Goal: Task Accomplishment & Management: Use online tool/utility

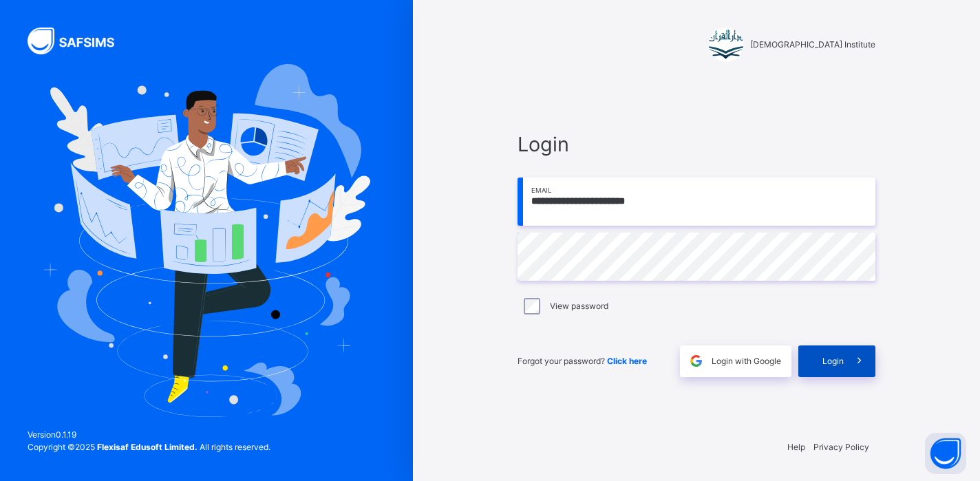
click at [827, 358] on span "Login" at bounding box center [833, 361] width 21 height 12
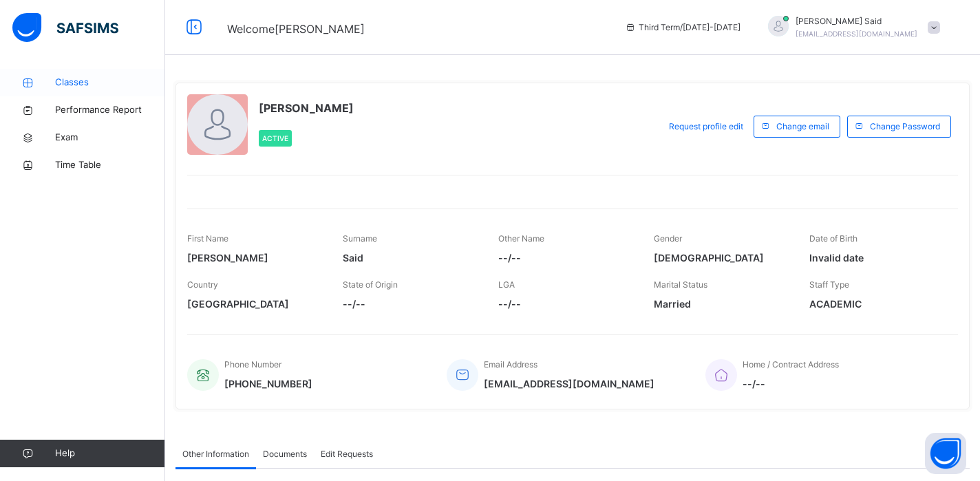
click at [65, 82] on span "Classes" at bounding box center [110, 83] width 110 height 14
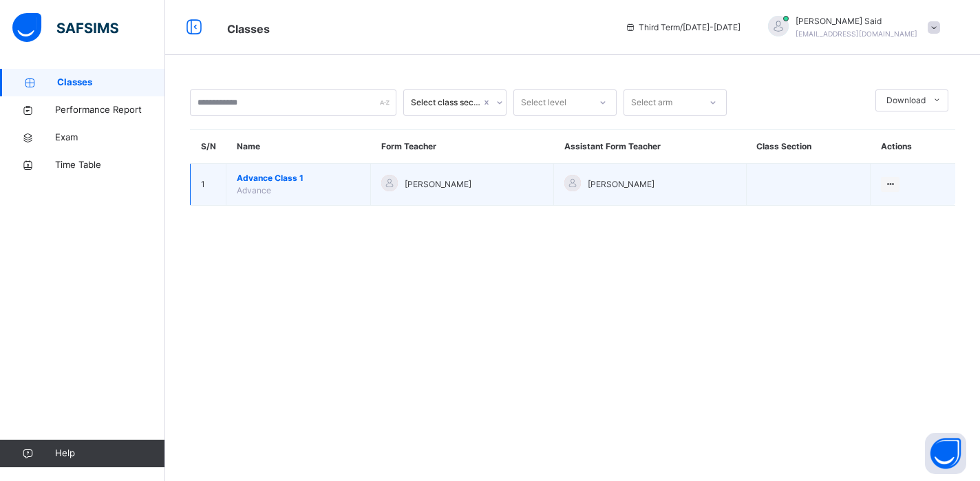
click at [271, 183] on span "Advance Class 1" at bounding box center [298, 178] width 123 height 12
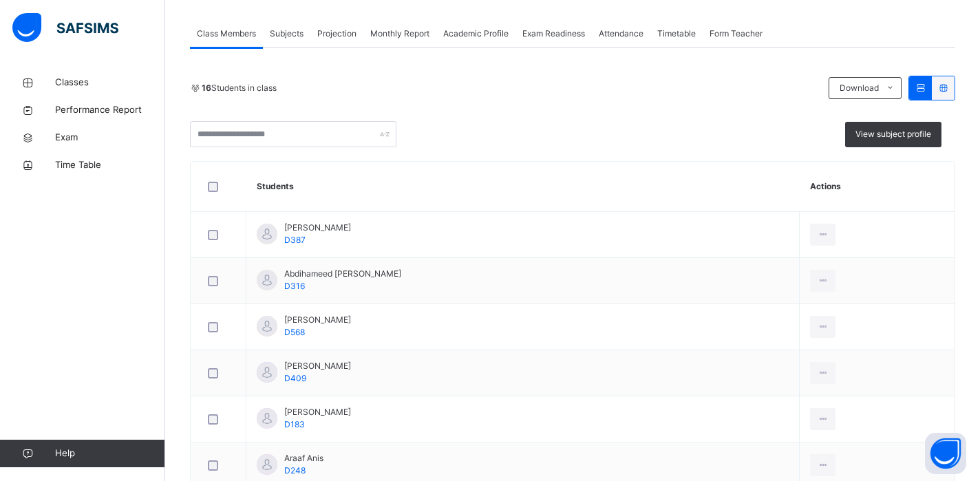
scroll to position [240, 0]
click at [350, 40] on div "Projection" at bounding box center [336, 33] width 53 height 28
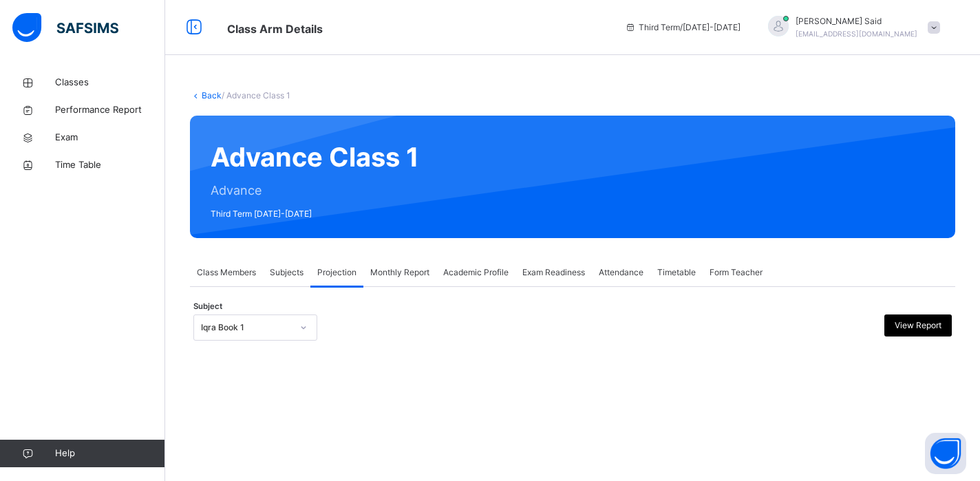
scroll to position [0, 0]
click at [293, 337] on div at bounding box center [303, 328] width 23 height 22
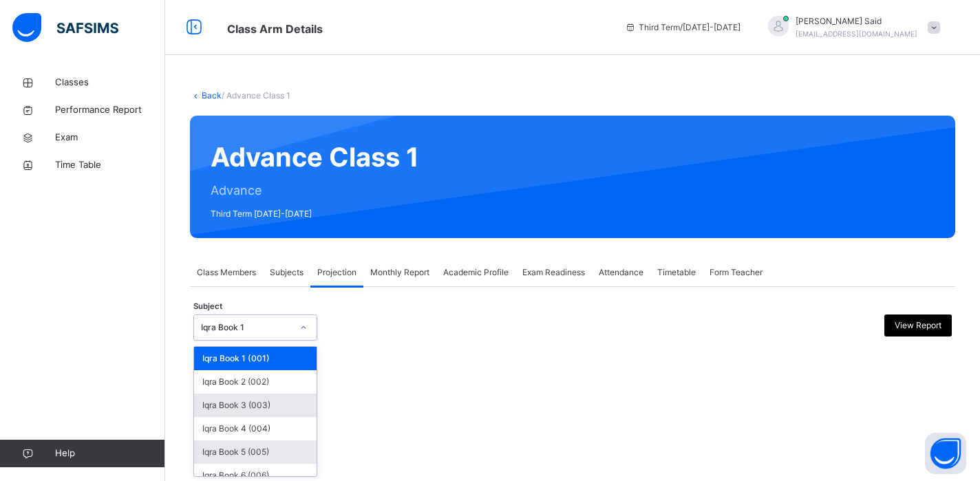
scroll to position [58, 0]
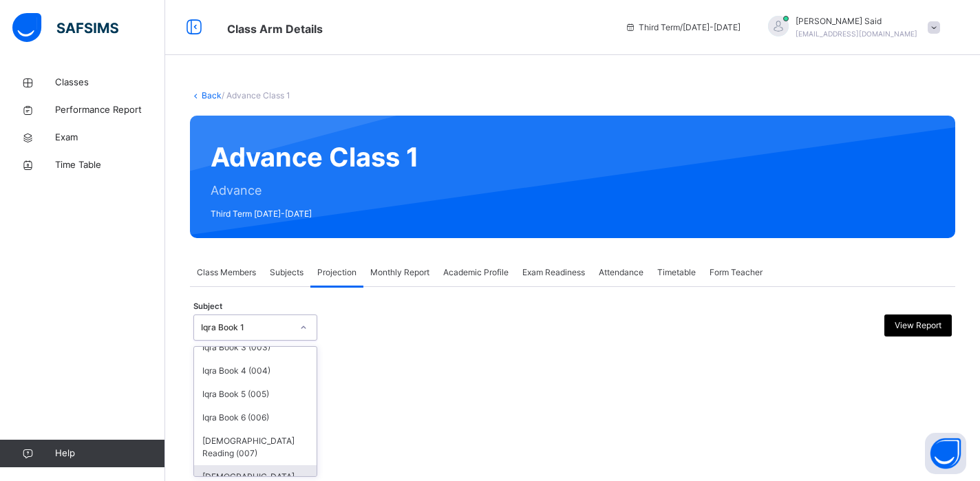
click at [240, 467] on div "[DEMOGRAPHIC_DATA] Memorisation (008)" at bounding box center [255, 483] width 123 height 36
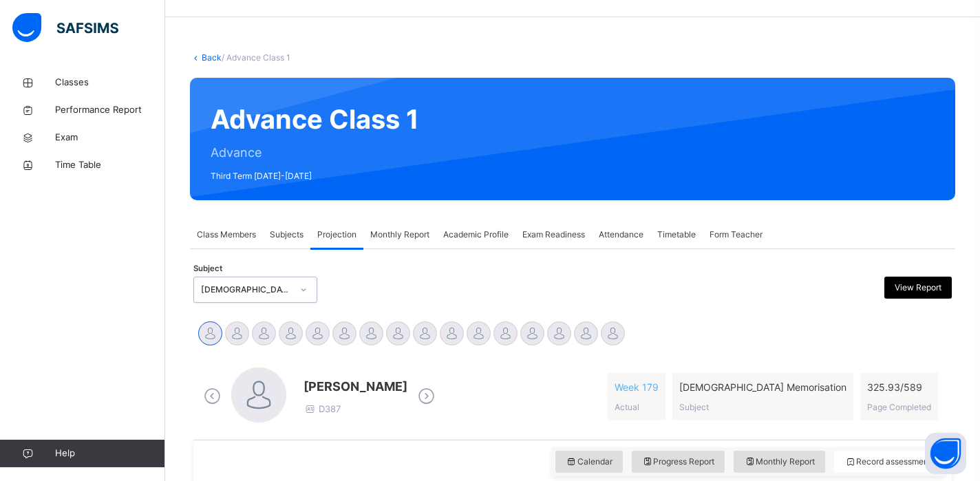
scroll to position [60, 0]
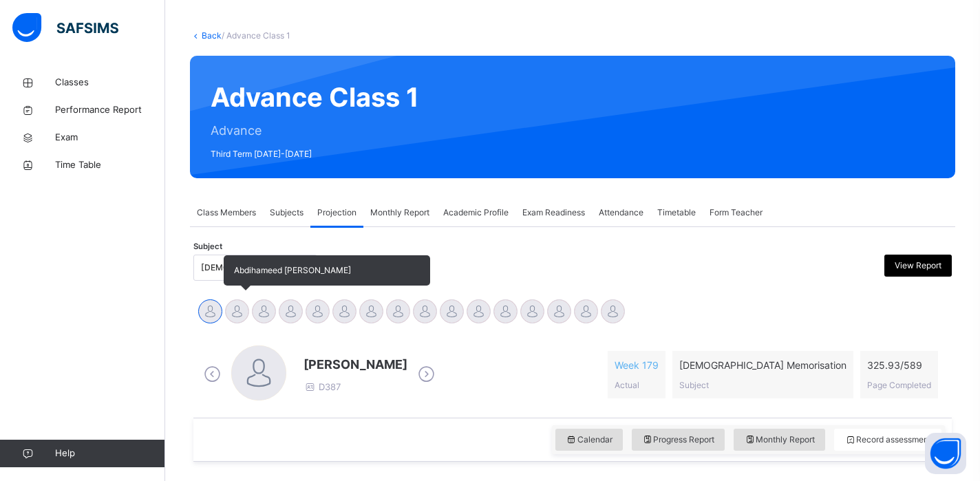
click at [235, 309] on div at bounding box center [237, 311] width 24 height 24
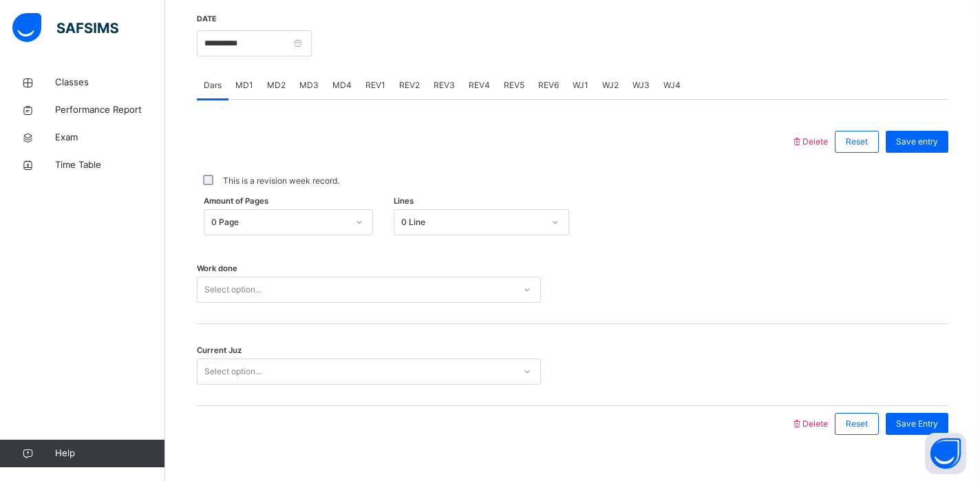
scroll to position [531, 0]
click at [306, 220] on div "0 Page" at bounding box center [279, 221] width 136 height 12
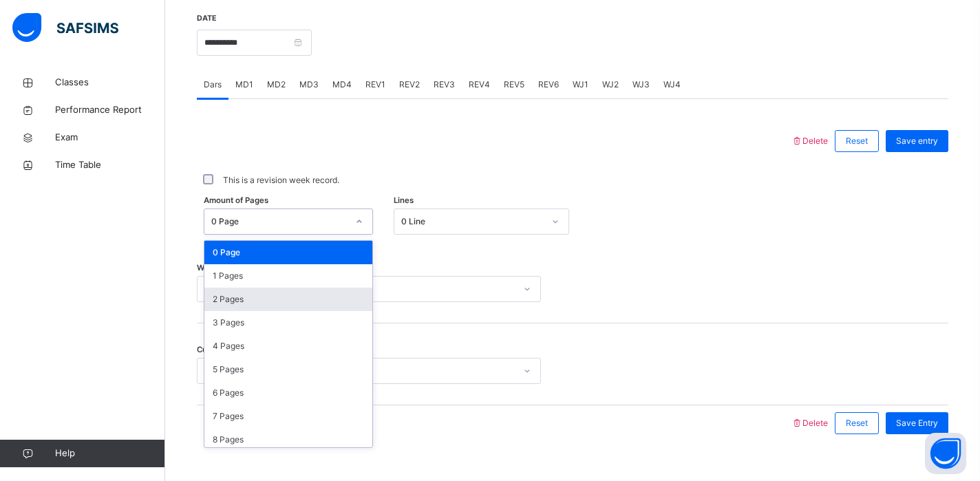
click at [271, 300] on div "2 Pages" at bounding box center [288, 299] width 168 height 23
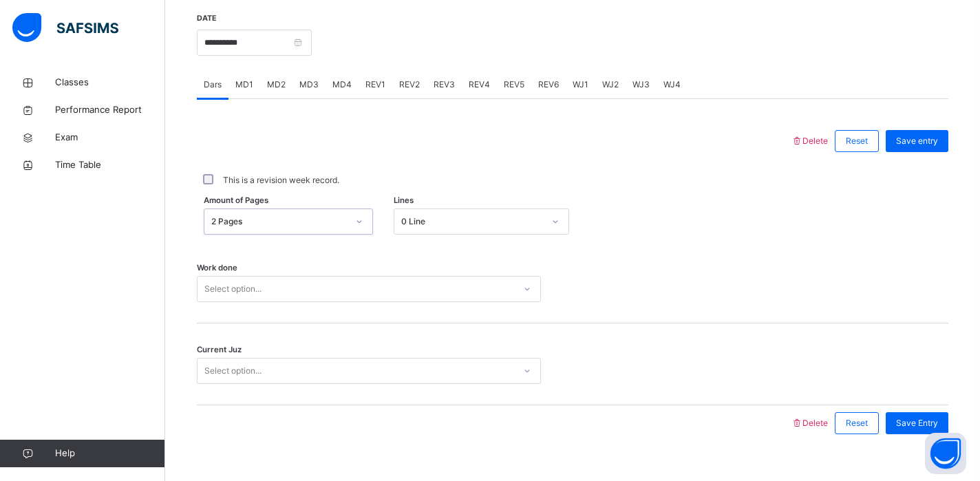
scroll to position [553, 0]
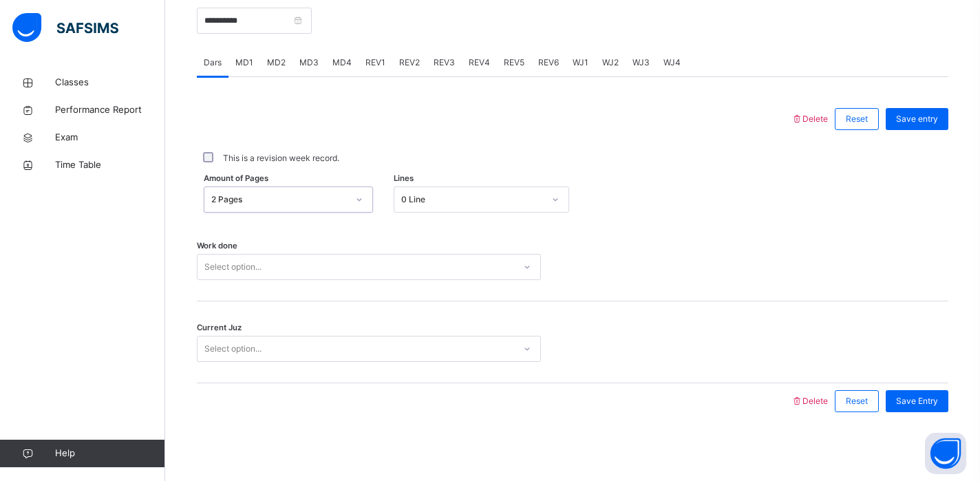
click at [271, 280] on div "Select option..." at bounding box center [369, 267] width 344 height 26
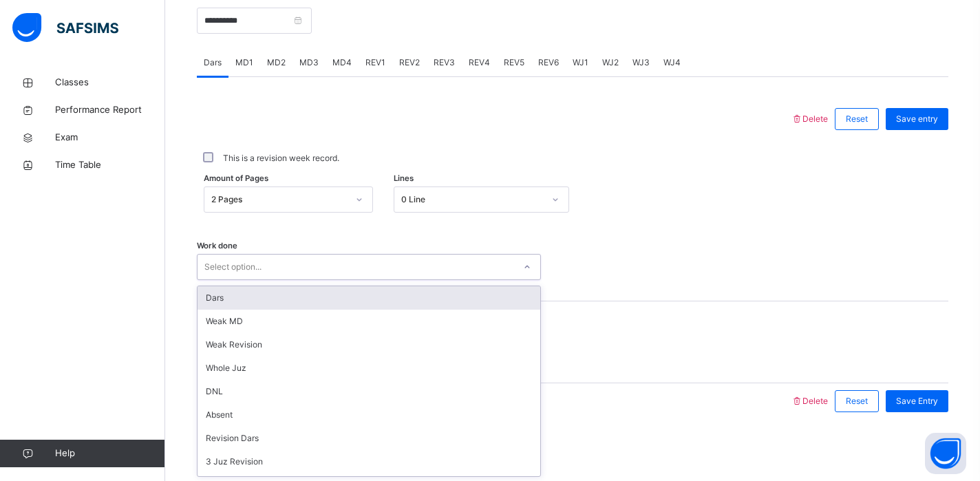
click at [268, 305] on div "Dars" at bounding box center [369, 297] width 343 height 23
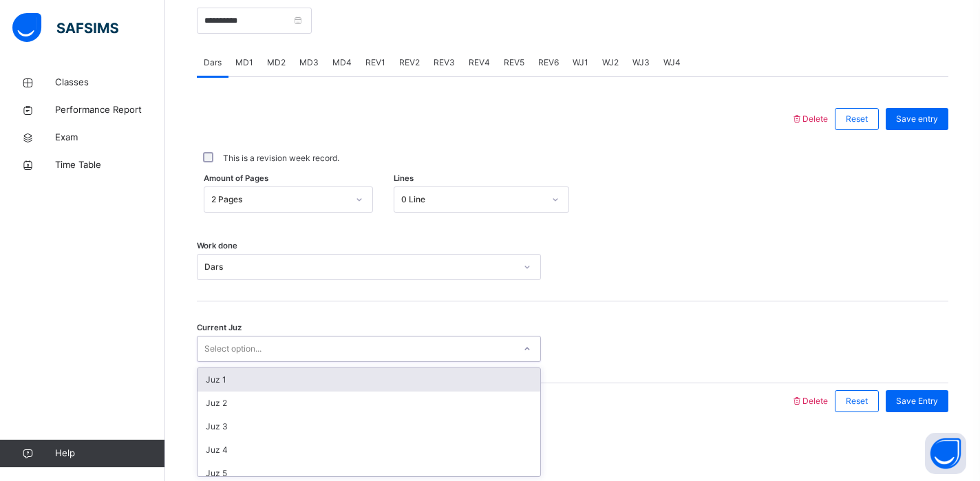
click at [255, 361] on div "Select option..." at bounding box center [369, 349] width 344 height 26
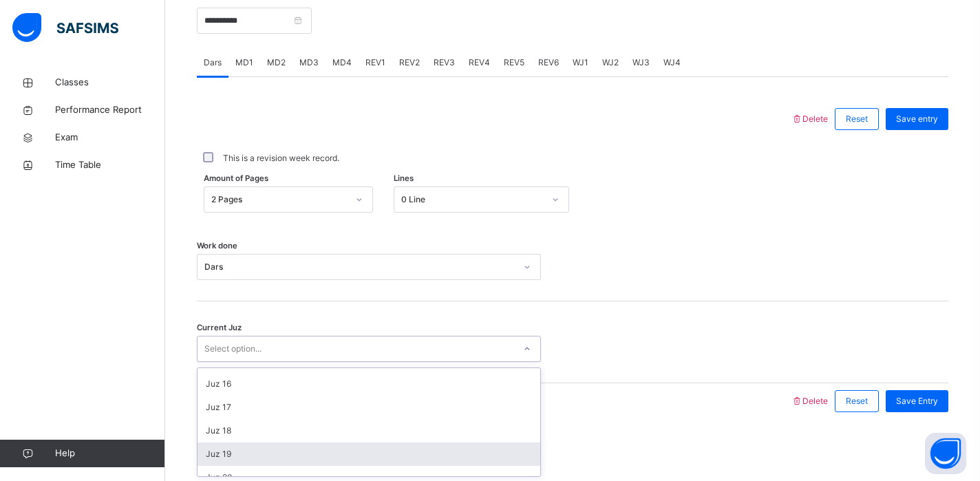
scroll to position [346, 0]
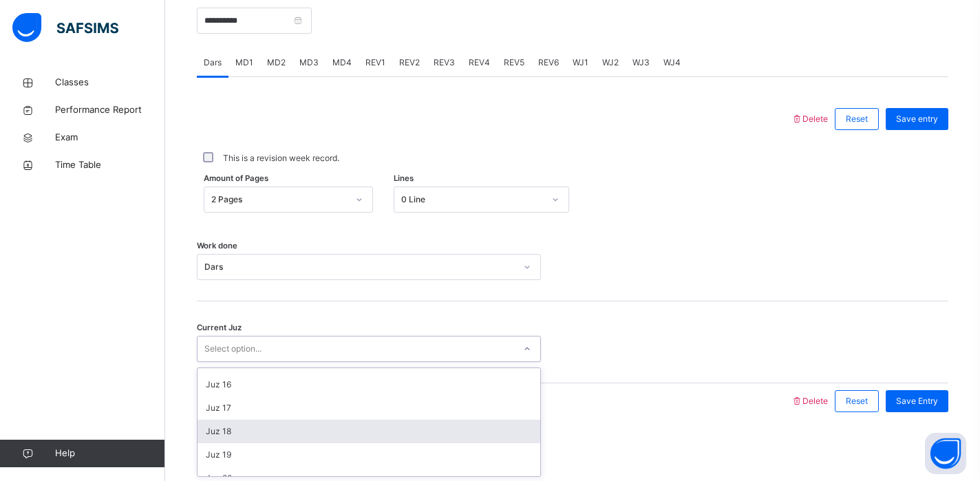
click at [245, 427] on div "Juz 18" at bounding box center [369, 431] width 343 height 23
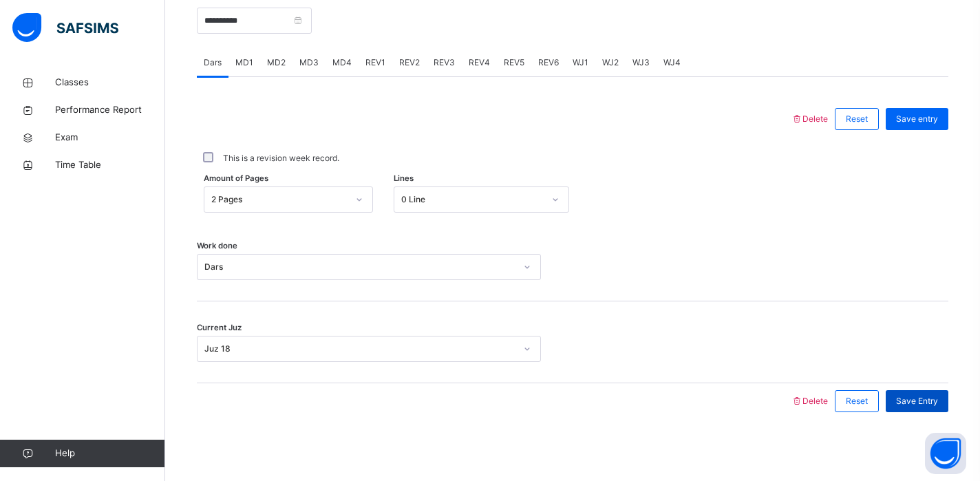
click at [897, 397] on span "Save Entry" at bounding box center [917, 401] width 42 height 12
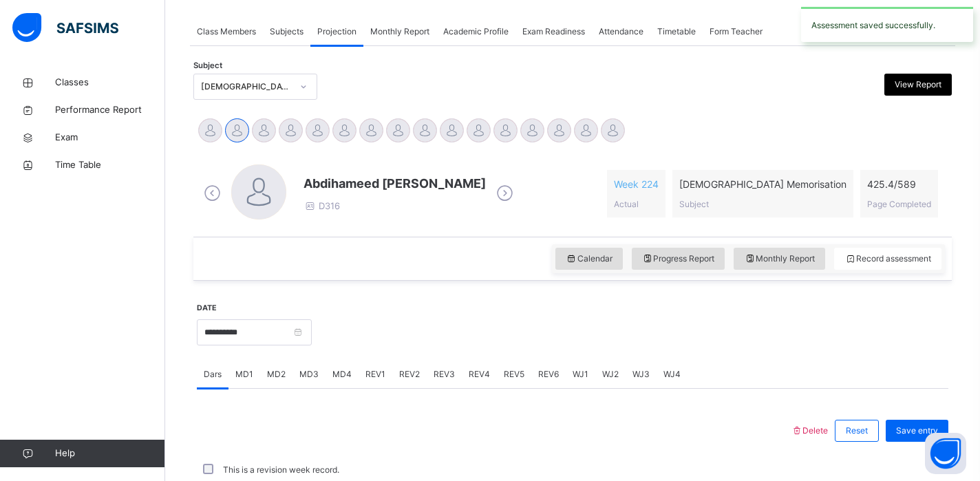
scroll to position [553, 0]
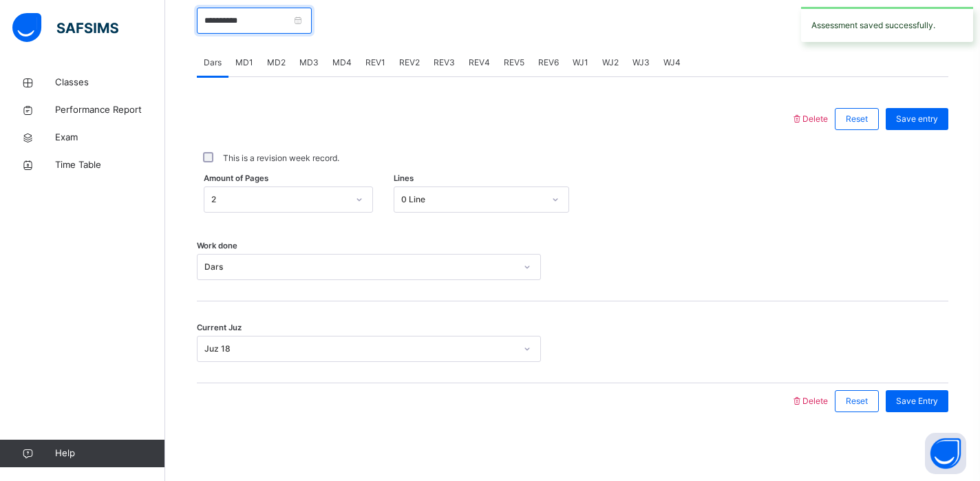
click at [276, 25] on input "**********" at bounding box center [254, 21] width 115 height 26
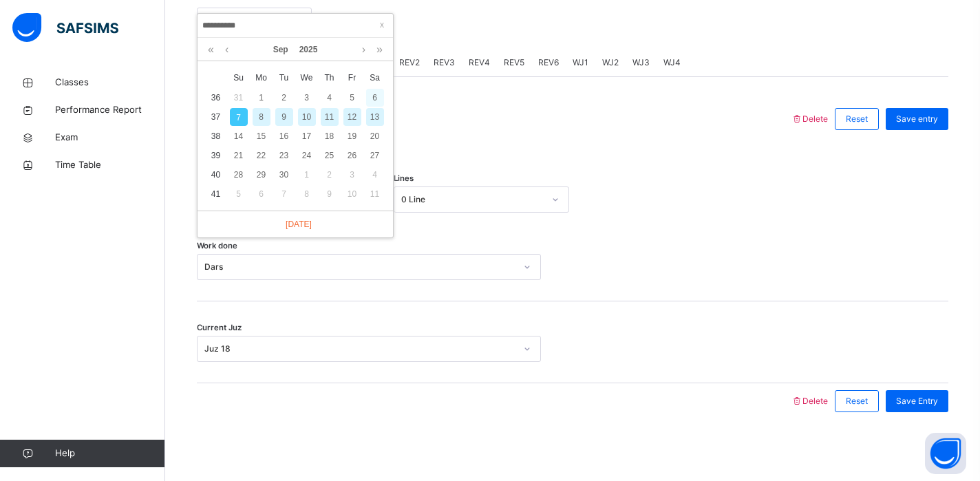
click at [377, 101] on div "6" at bounding box center [375, 98] width 18 height 18
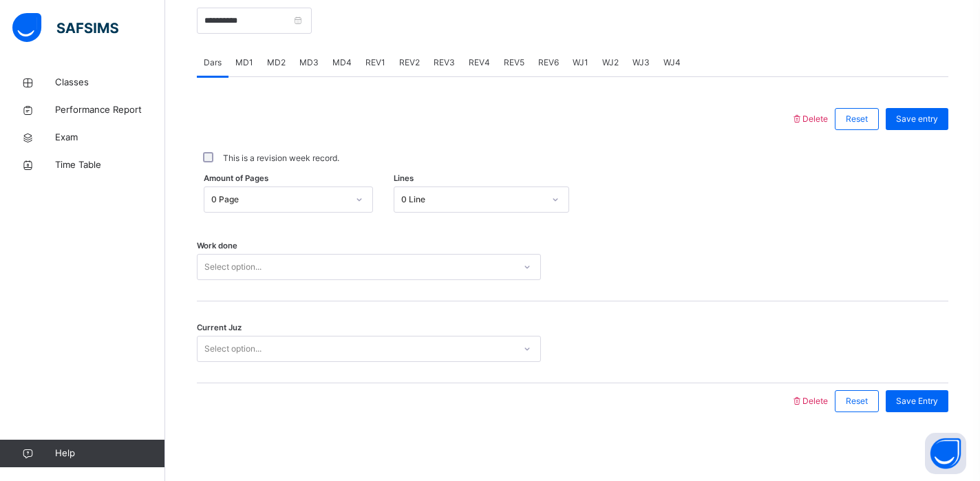
click at [262, 258] on div "Select option..." at bounding box center [232, 267] width 57 height 26
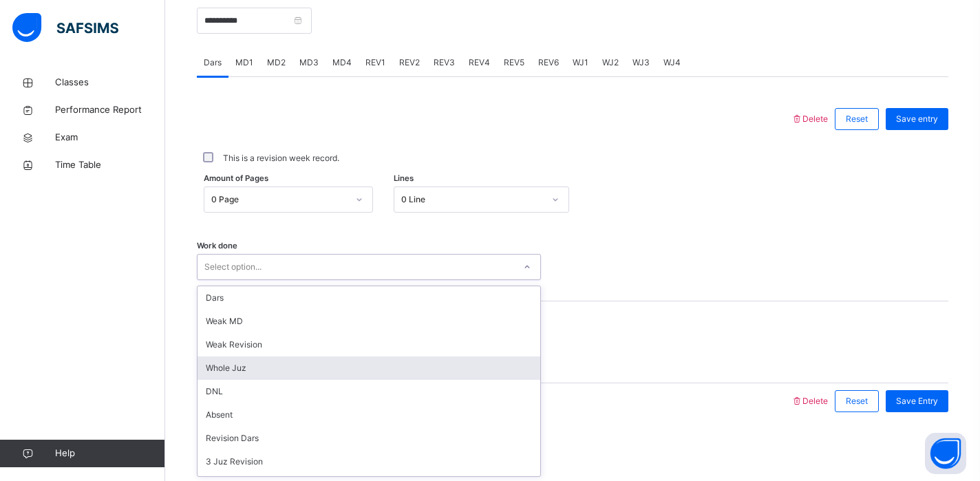
click at [246, 368] on div "Whole Juz" at bounding box center [369, 368] width 343 height 23
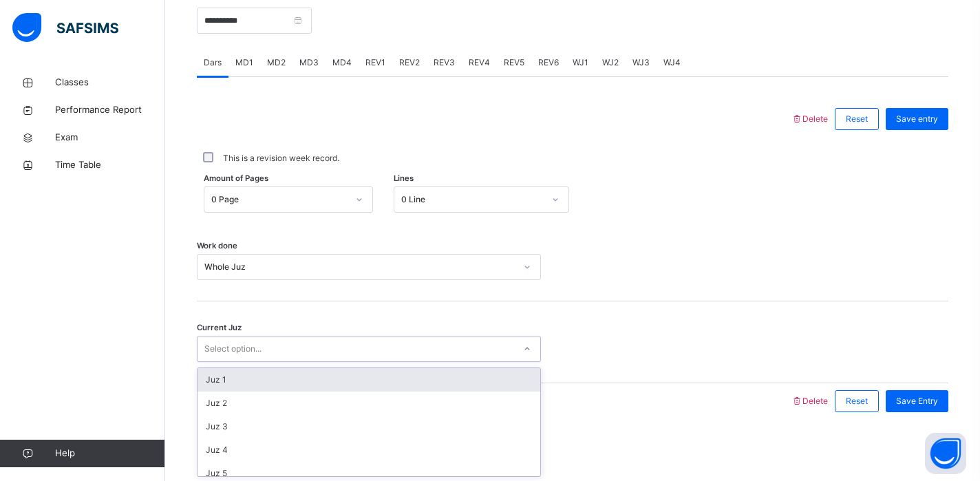
click at [248, 355] on div "Select option..." at bounding box center [232, 349] width 57 height 26
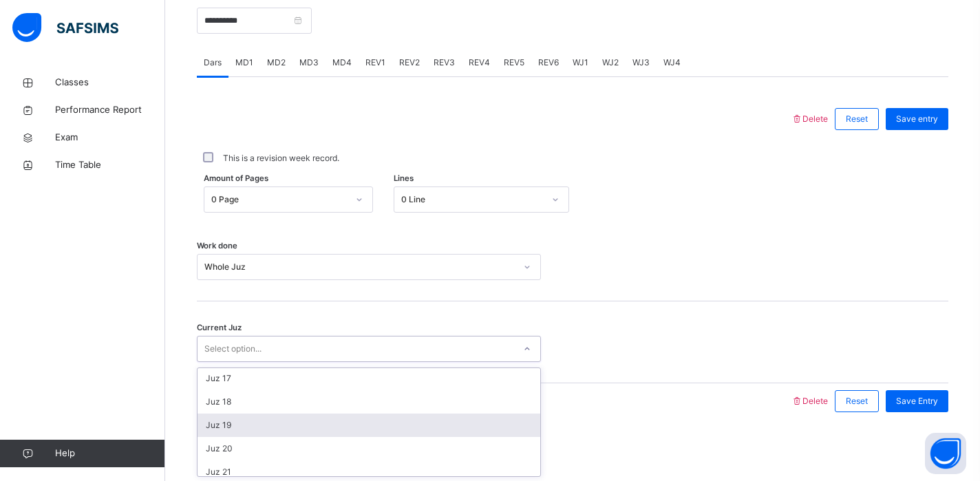
scroll to position [359, 0]
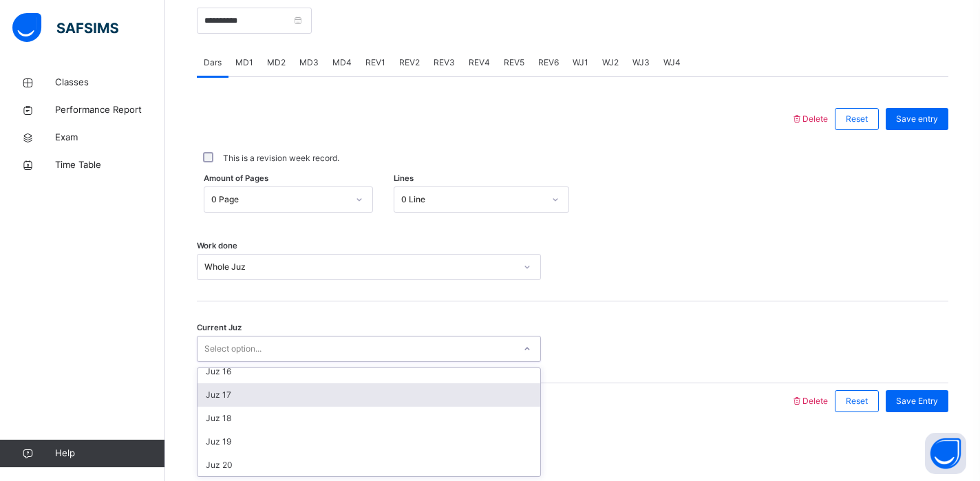
click at [261, 398] on div "Juz 17" at bounding box center [369, 394] width 343 height 23
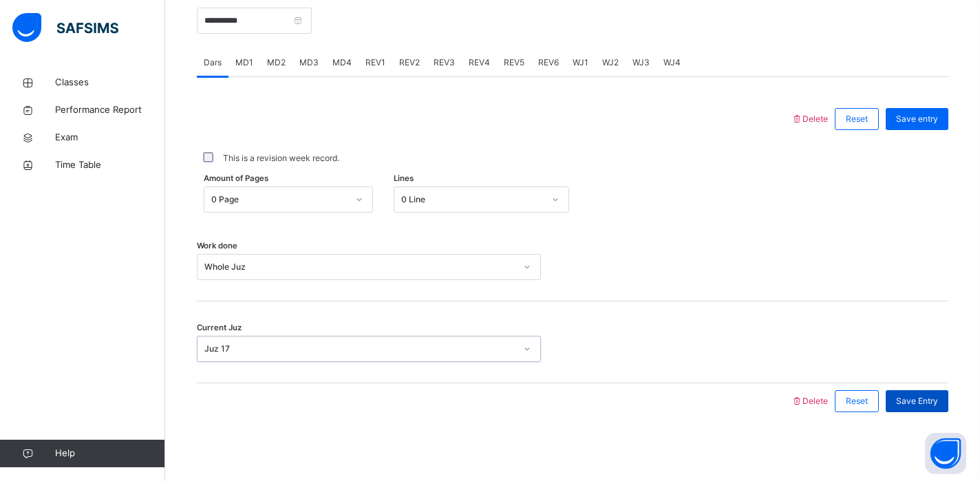
click at [916, 401] on span "Save Entry" at bounding box center [917, 401] width 42 height 12
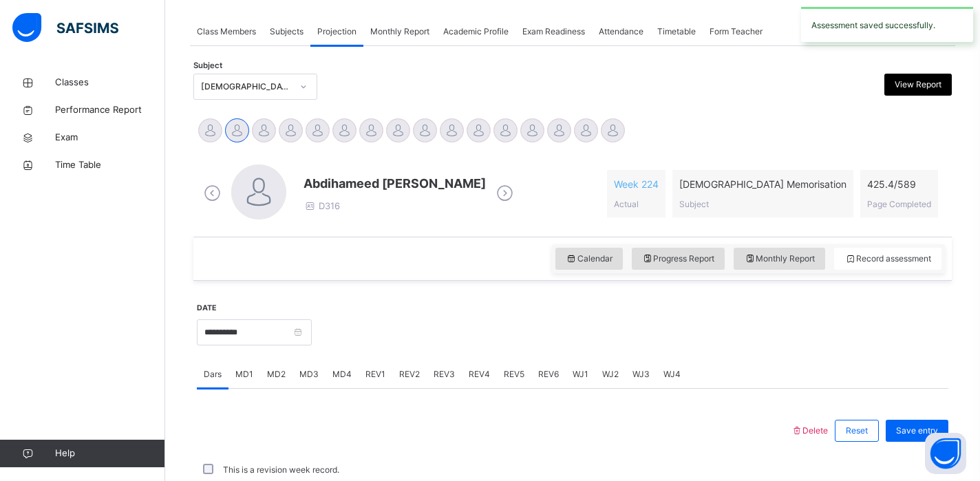
scroll to position [553, 0]
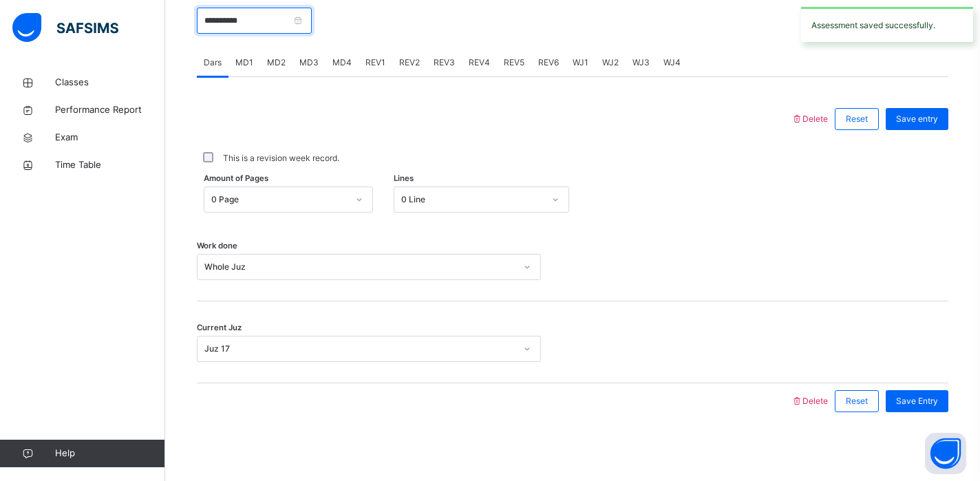
click at [268, 25] on input "**********" at bounding box center [254, 21] width 115 height 26
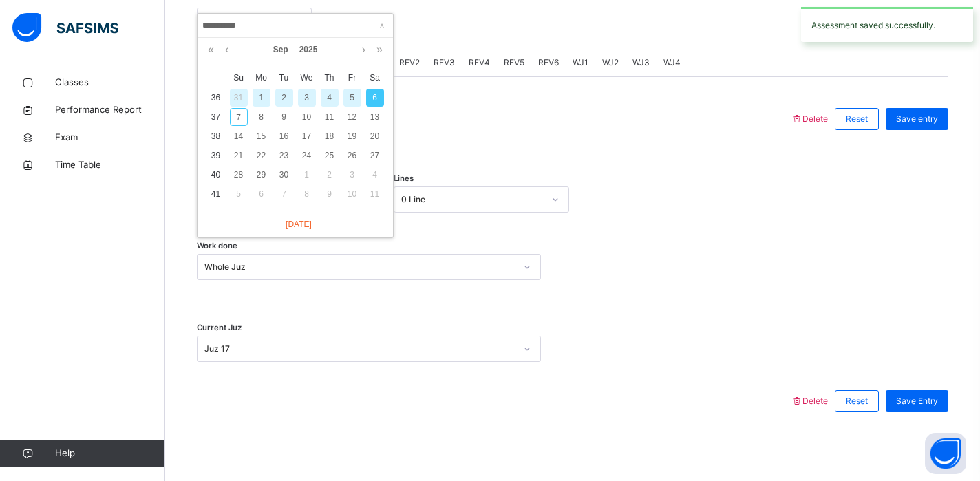
click at [327, 101] on div "4" at bounding box center [330, 98] width 18 height 18
type input "**********"
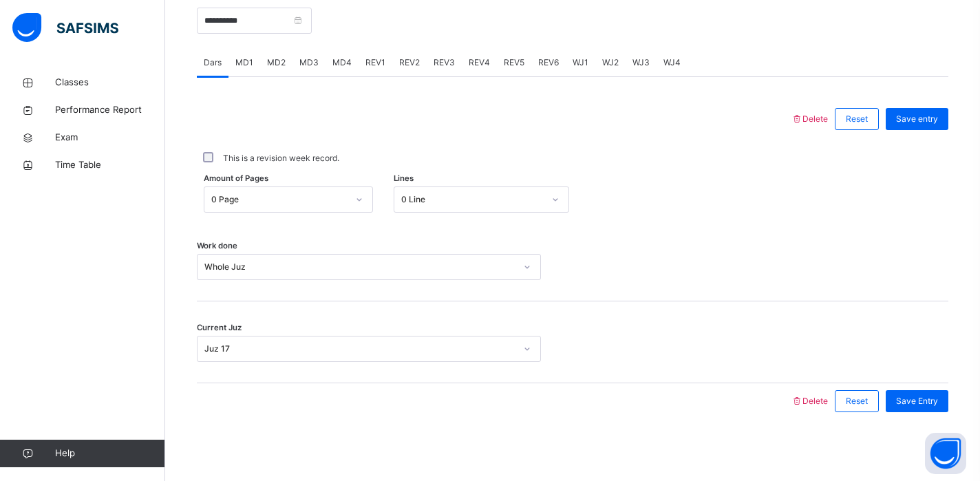
click at [573, 66] on span "WJ1" at bounding box center [581, 62] width 16 height 12
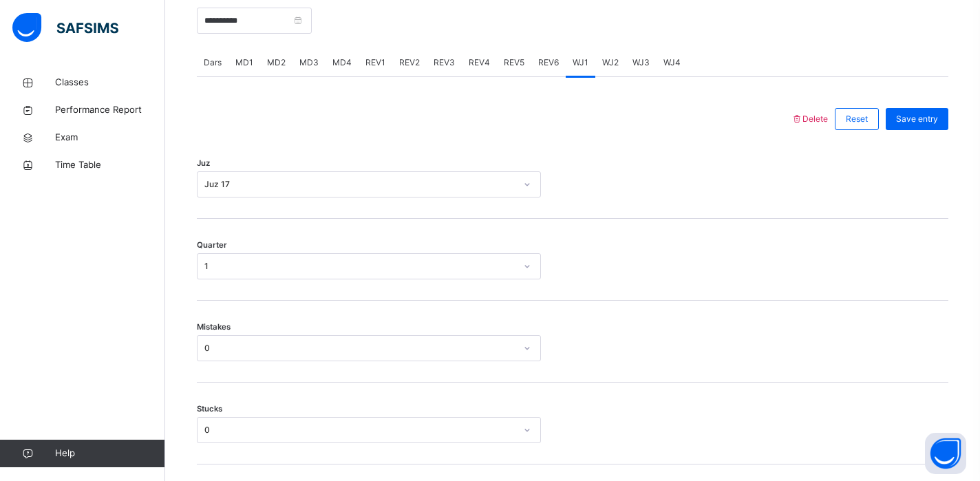
click at [611, 68] on span "WJ2" at bounding box center [610, 62] width 17 height 12
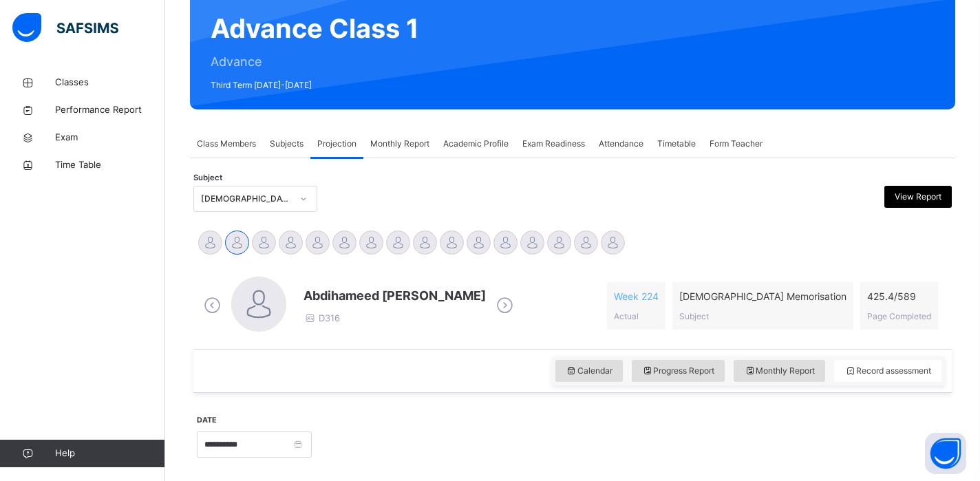
scroll to position [0, 0]
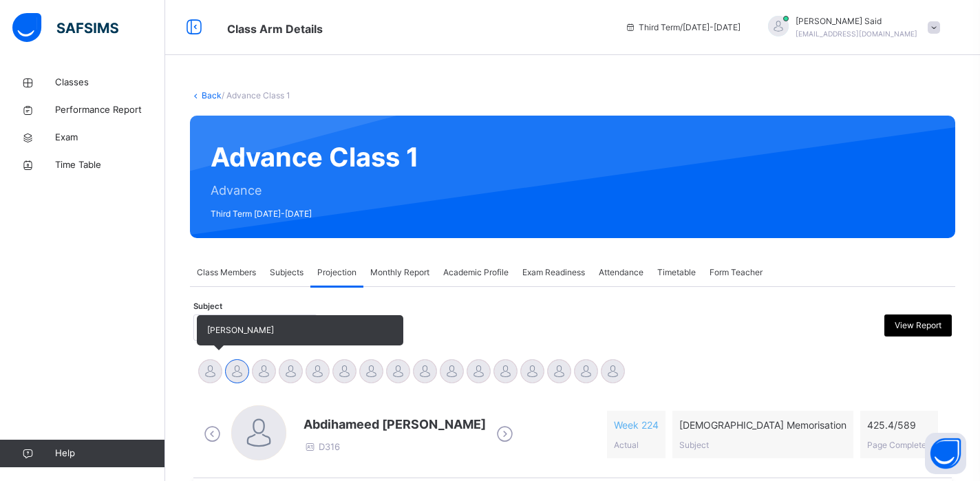
click at [213, 362] on div at bounding box center [210, 371] width 24 height 24
